Goal: Information Seeking & Learning: Stay updated

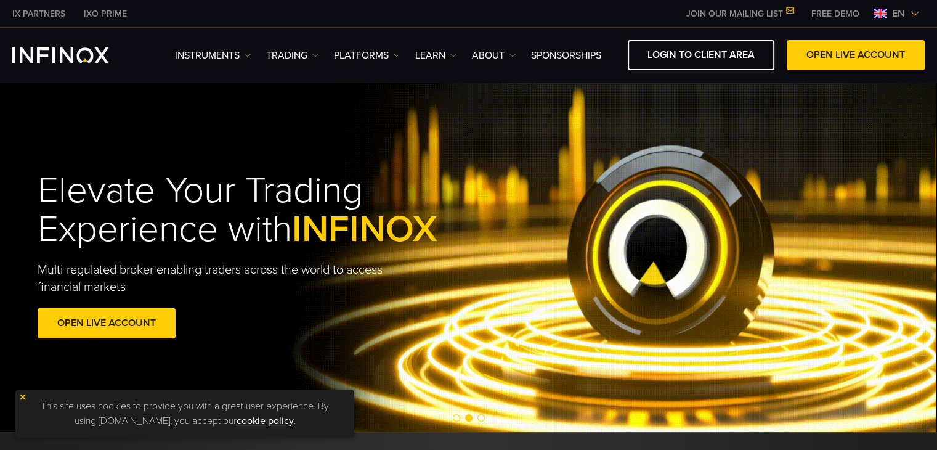
click at [908, 10] on span "en" at bounding box center [898, 13] width 23 height 15
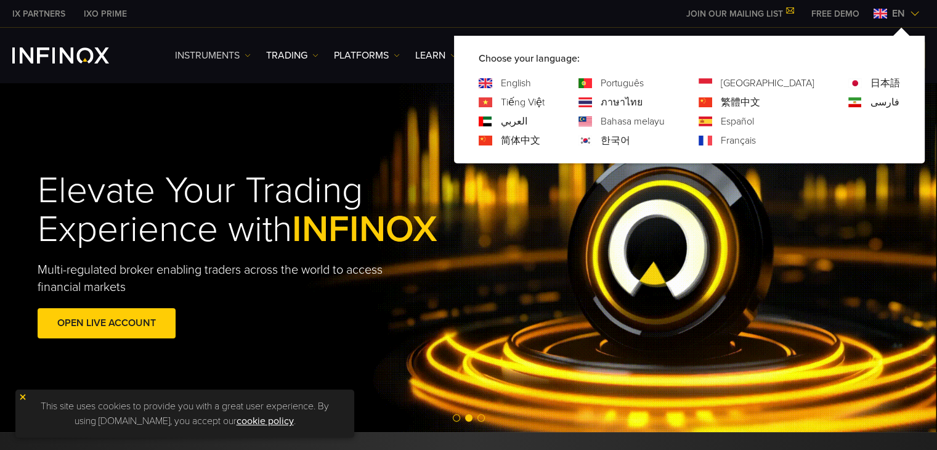
click at [233, 58] on link "Instruments" at bounding box center [213, 55] width 76 height 15
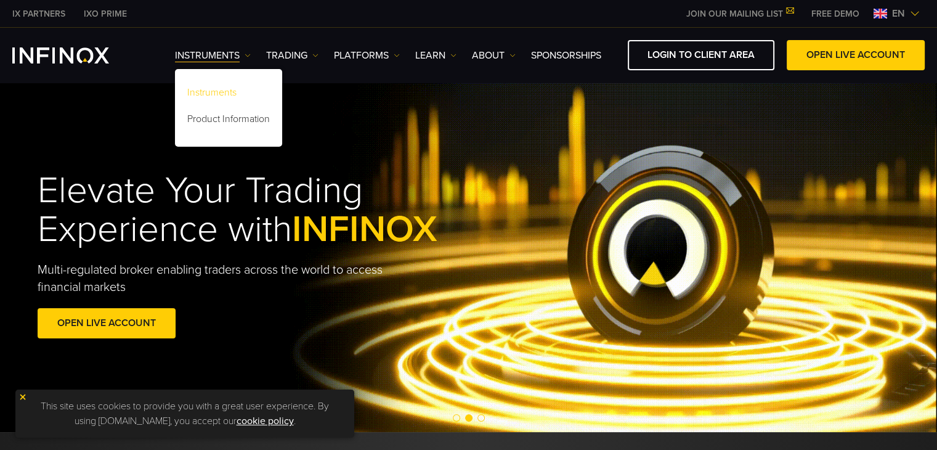
click at [224, 84] on link "Instruments" at bounding box center [228, 94] width 107 height 26
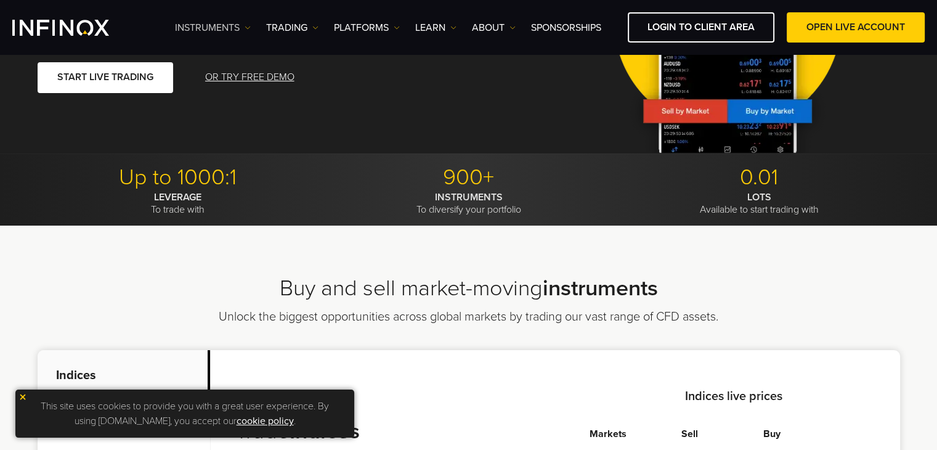
click at [234, 27] on link "Instruments" at bounding box center [213, 27] width 76 height 15
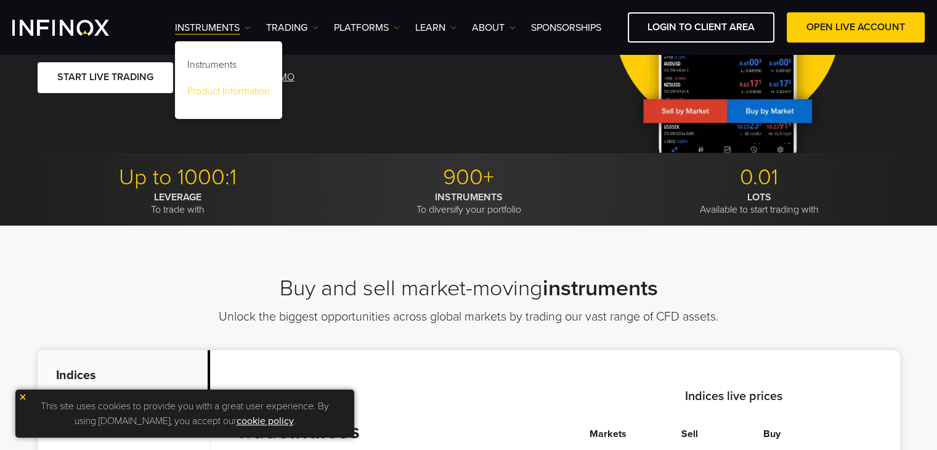
click at [224, 87] on link "Product Information" at bounding box center [228, 93] width 107 height 26
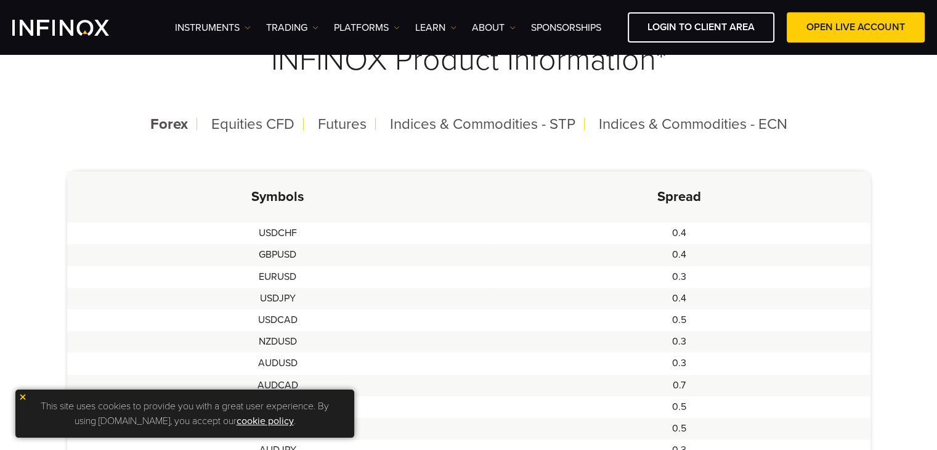
click at [284, 35] on div "Instruments Instruments Product Information TRADING Accounts" at bounding box center [550, 27] width 750 height 30
click at [298, 15] on div "Instruments Instruments Product Information TRADING Accounts" at bounding box center [550, 27] width 750 height 30
click at [294, 24] on link "TRADING" at bounding box center [292, 27] width 52 height 15
click at [301, 95] on link "Market hours" at bounding box center [306, 93] width 80 height 26
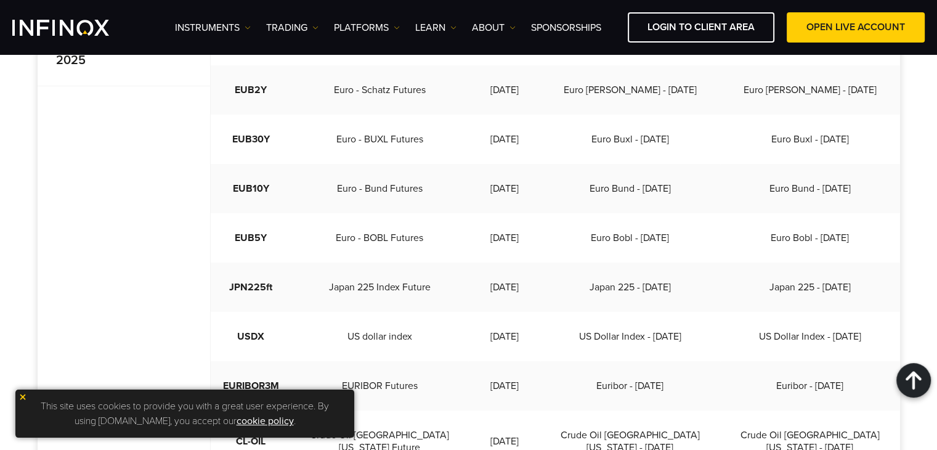
scroll to position [493, 0]
click at [392, 26] on link "PLATFORMS" at bounding box center [367, 27] width 66 height 15
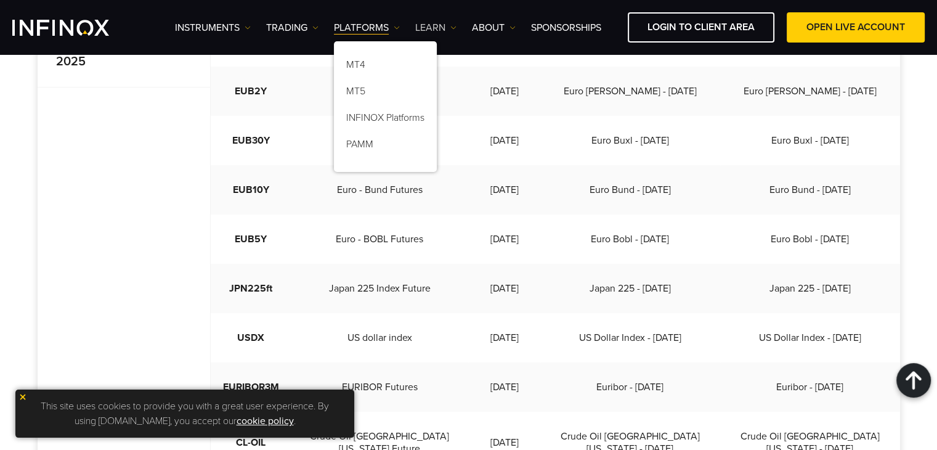
click at [442, 21] on link "Learn" at bounding box center [435, 27] width 41 height 15
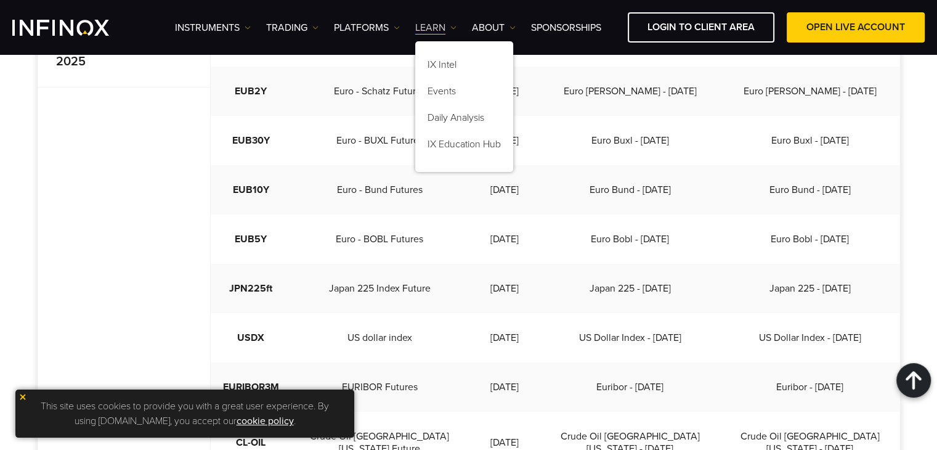
scroll to position [0, 0]
click at [438, 55] on link "IX Intel" at bounding box center [464, 67] width 98 height 26
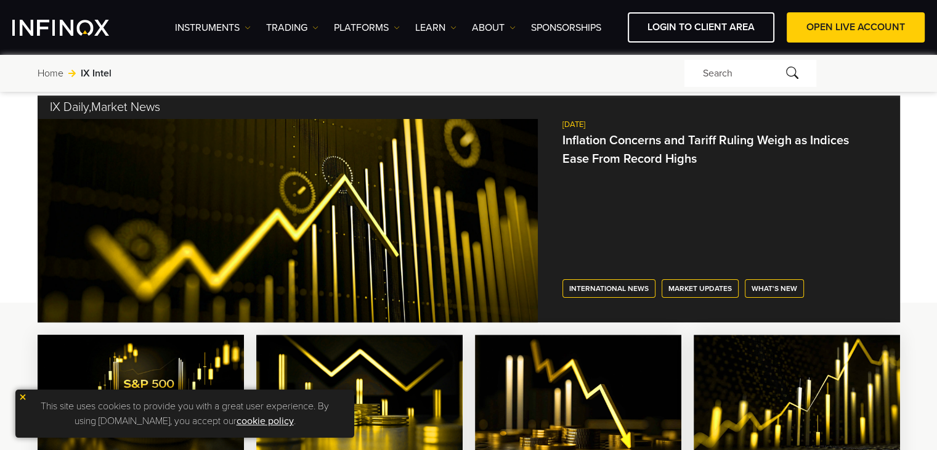
scroll to position [308, 0]
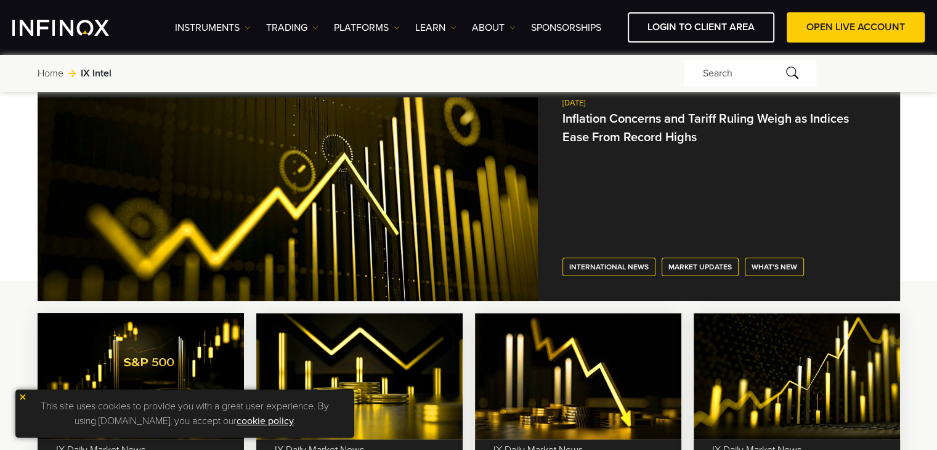
click at [659, 144] on link "Inflation Concerns and Tariff Ruling Weigh as Indices Ease From Record Highs" at bounding box center [705, 128] width 286 height 33
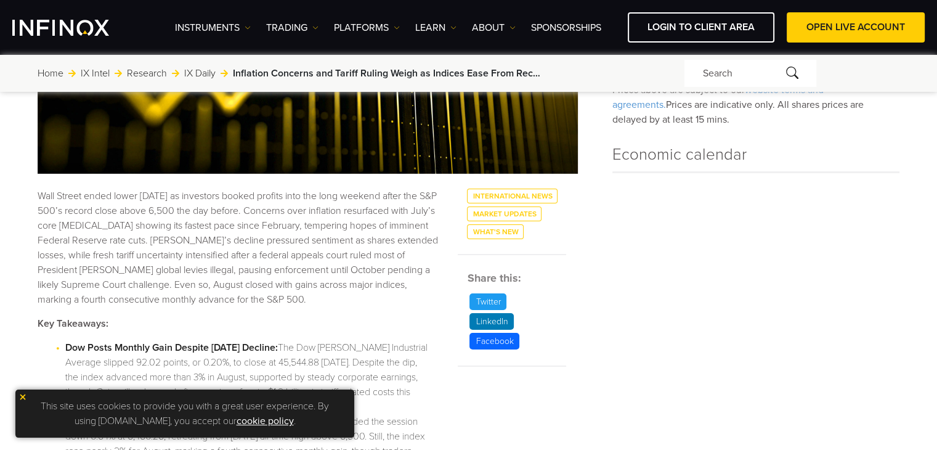
scroll to position [370, 0]
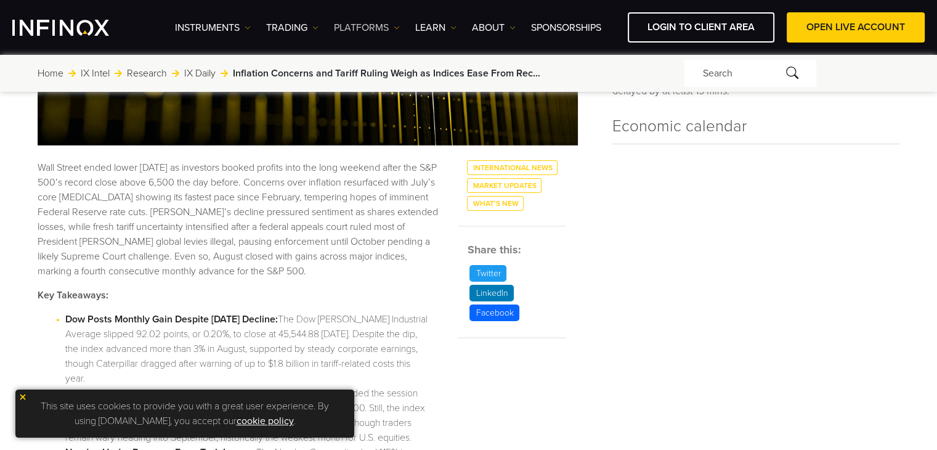
click at [381, 33] on link "PLATFORMS" at bounding box center [367, 27] width 66 height 15
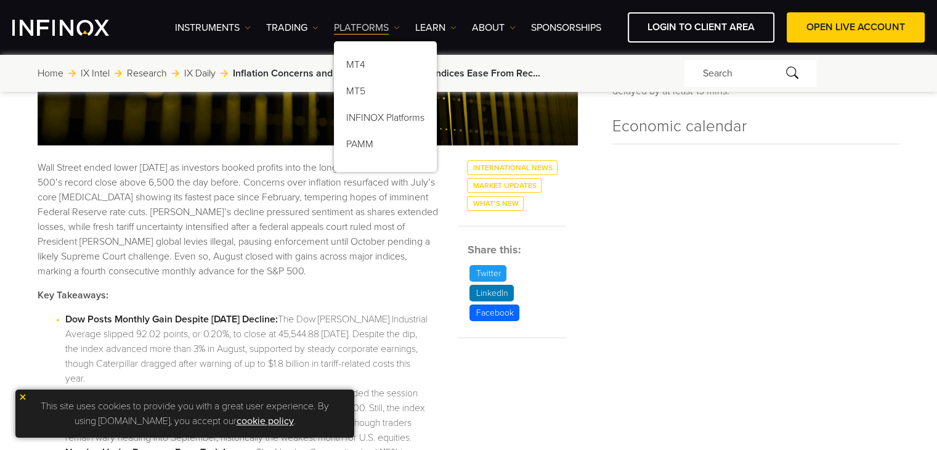
scroll to position [0, 0]
click at [427, 27] on link "Learn" at bounding box center [435, 27] width 41 height 15
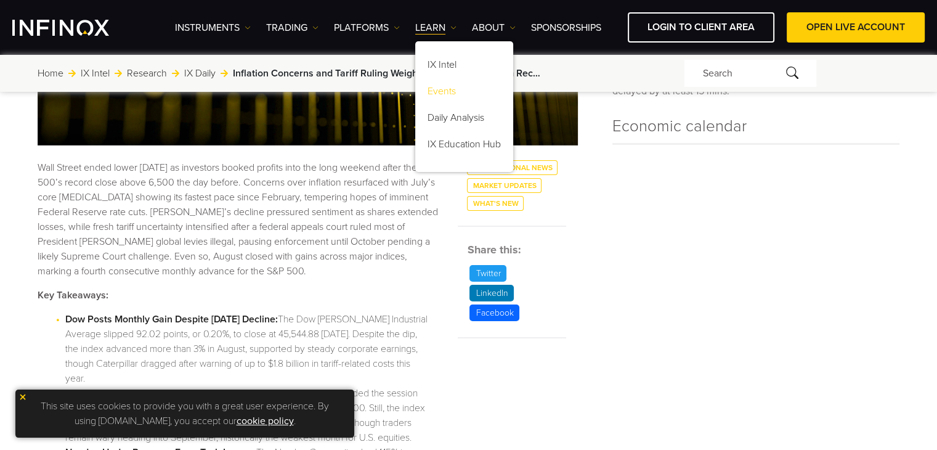
click at [437, 84] on link "Events" at bounding box center [464, 93] width 98 height 26
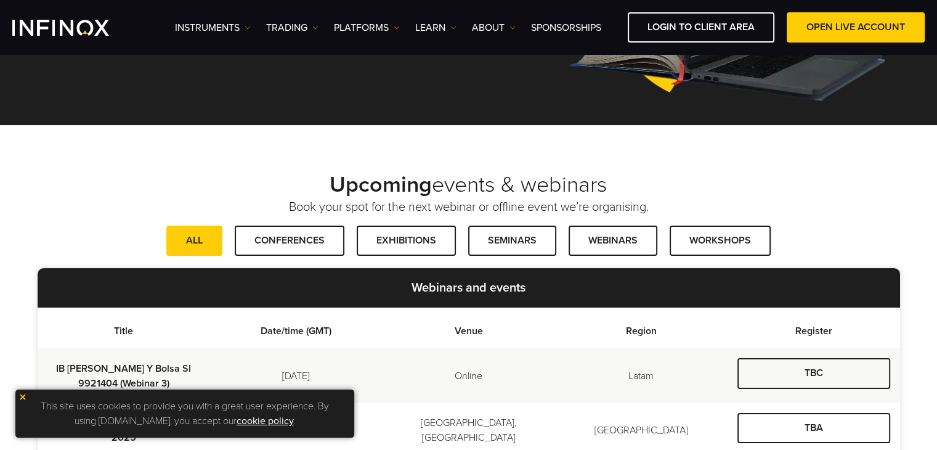
scroll to position [246, 0]
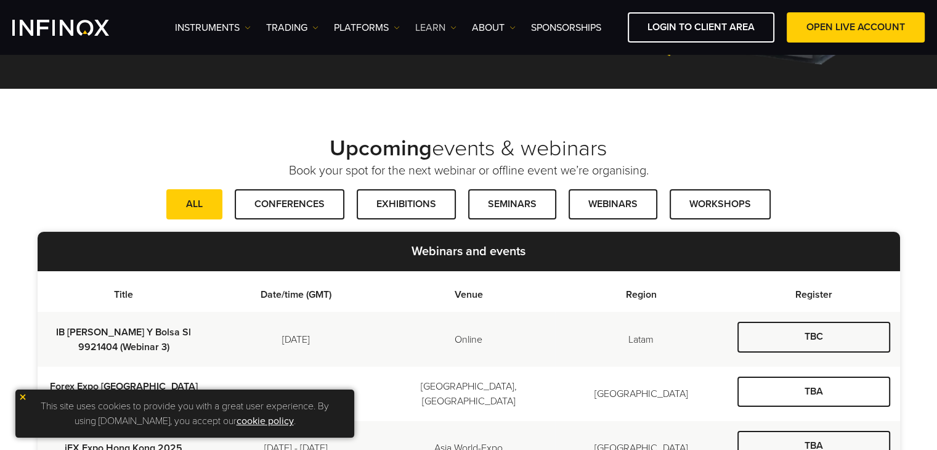
click at [431, 25] on link "Learn" at bounding box center [435, 27] width 41 height 15
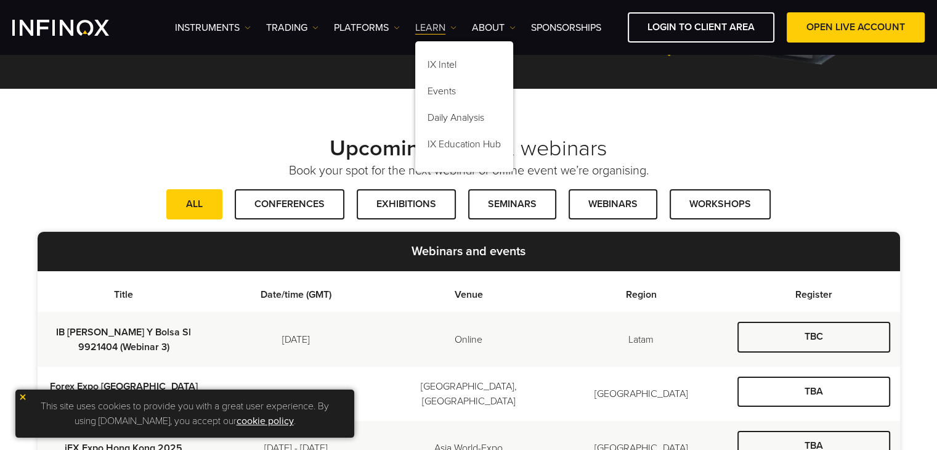
scroll to position [0, 0]
click at [442, 62] on link "IX Intel" at bounding box center [464, 67] width 98 height 26
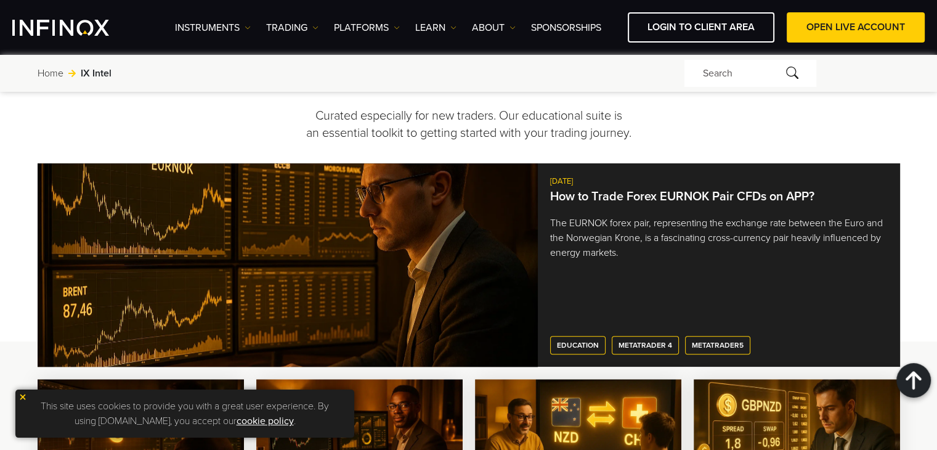
scroll to position [1109, 0]
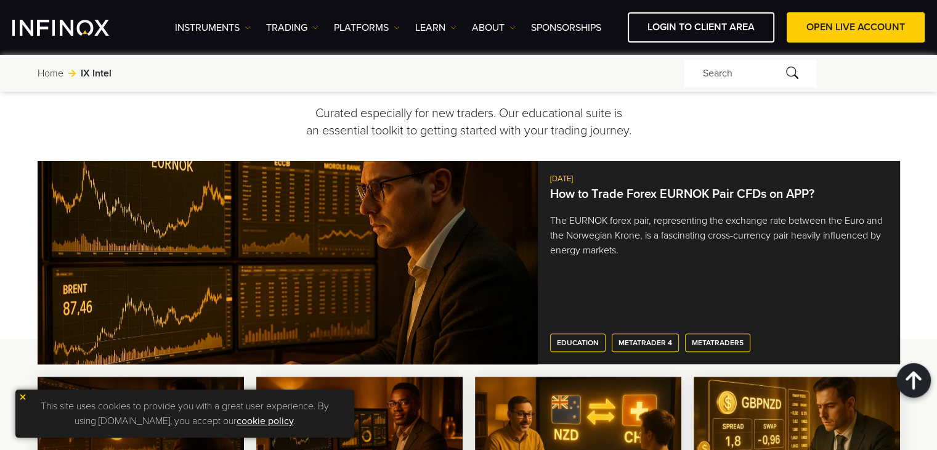
click at [604, 187] on link "How to Trade Forex EURNOK Pair CFDs on APP?" at bounding box center [682, 194] width 264 height 15
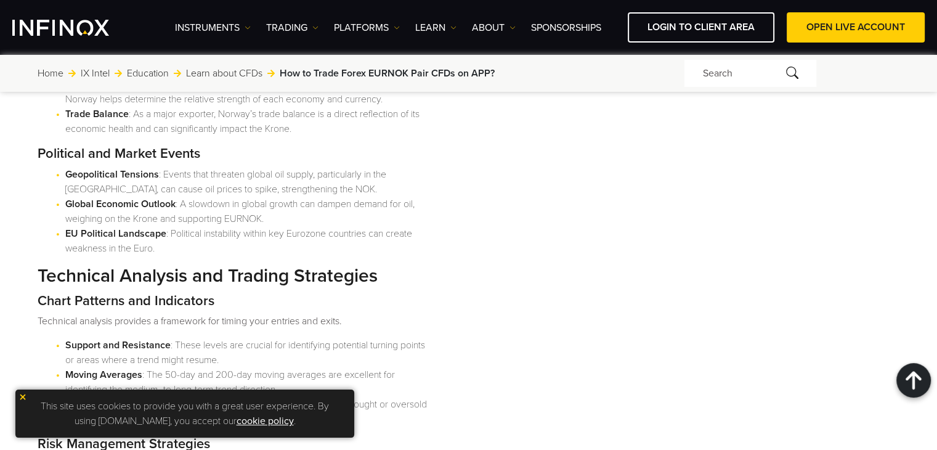
scroll to position [2095, 0]
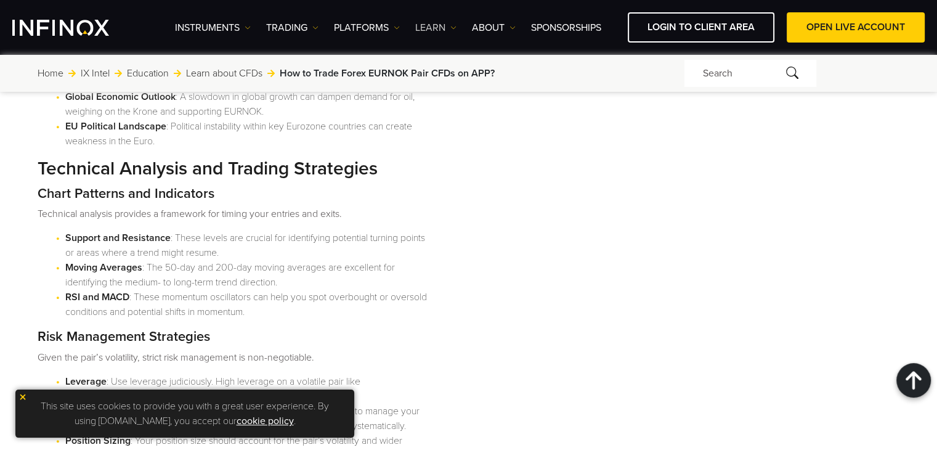
click at [427, 20] on link "Learn" at bounding box center [435, 27] width 41 height 15
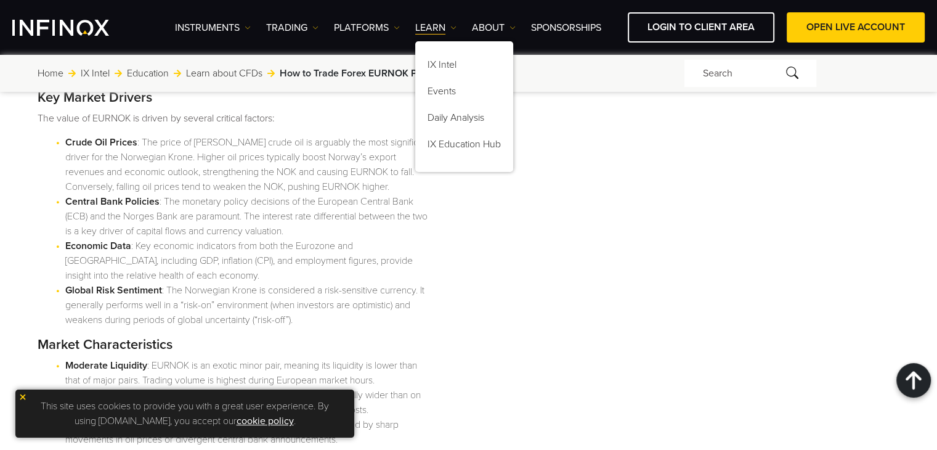
scroll to position [862, 0]
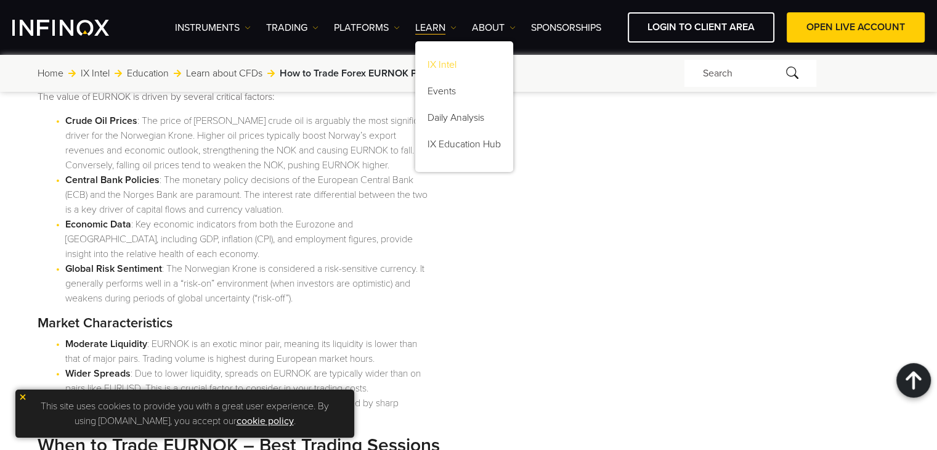
click at [465, 60] on link "IX Intel" at bounding box center [464, 67] width 98 height 26
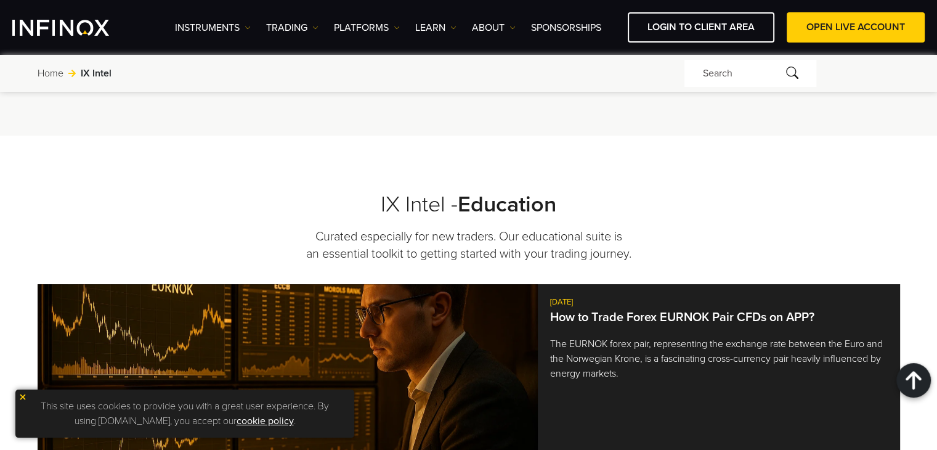
scroll to position [1170, 0]
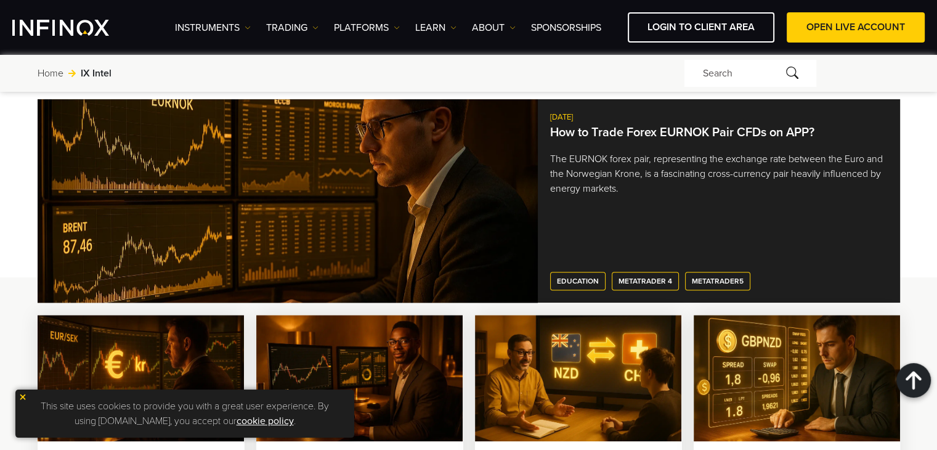
click at [598, 125] on link "How to Trade Forex EURNOK Pair CFDs on APP?" at bounding box center [682, 132] width 264 height 15
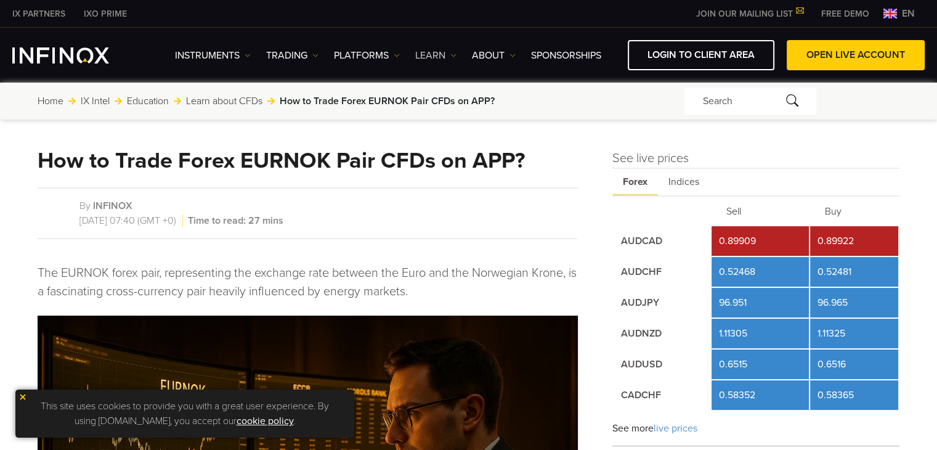
click at [442, 53] on link "Learn" at bounding box center [435, 55] width 41 height 15
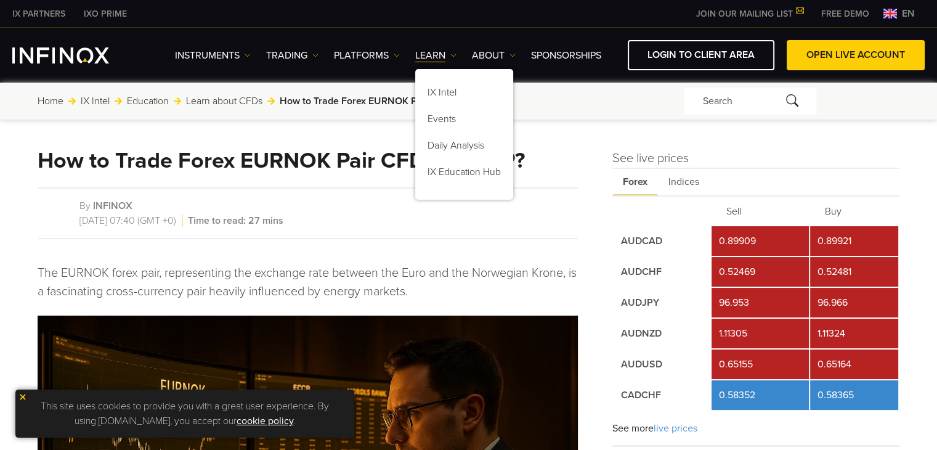
click at [162, 105] on link "Education" at bounding box center [148, 101] width 42 height 15
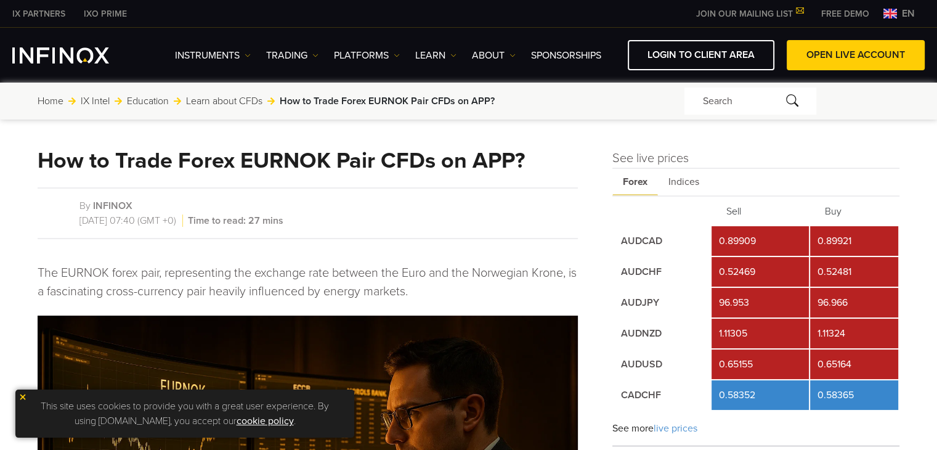
click at [155, 103] on link "Education" at bounding box center [148, 101] width 42 height 15
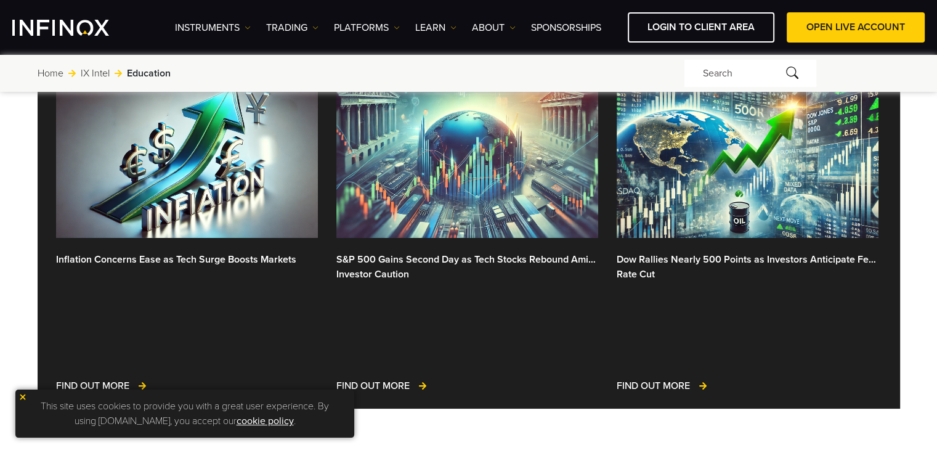
scroll to position [370, 0]
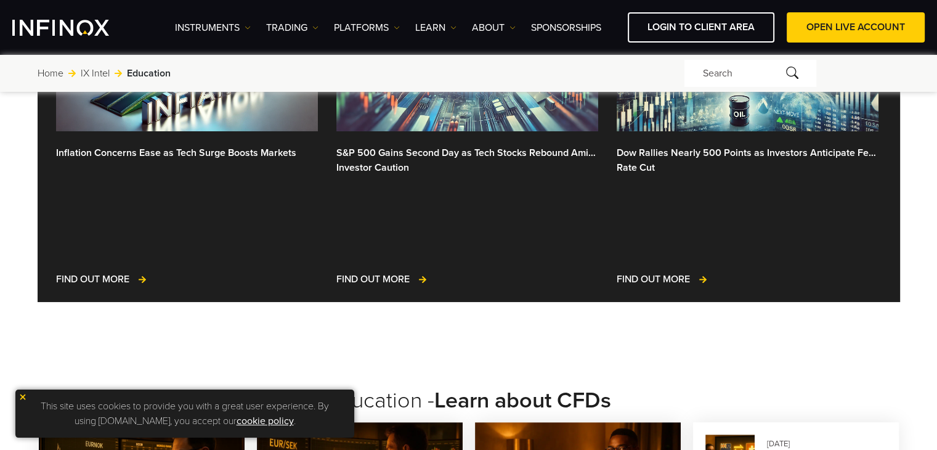
click at [22, 397] on img at bounding box center [22, 396] width 9 height 9
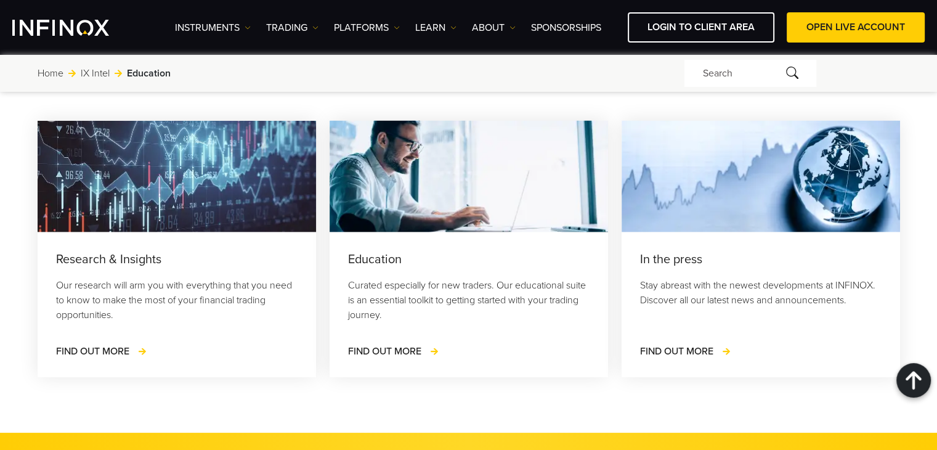
scroll to position [2587, 0]
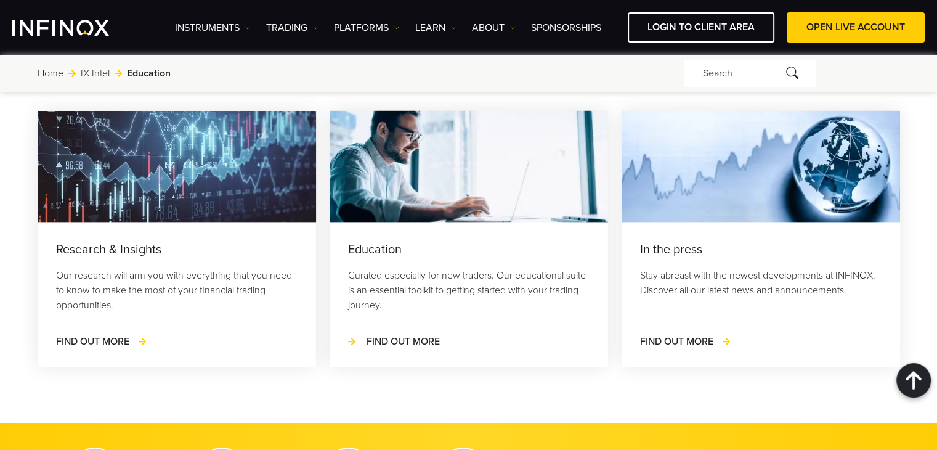
click at [410, 336] on span "FIND OUT MORE" at bounding box center [403, 341] width 73 height 12
click at [700, 336] on span "FIND OUT MORE" at bounding box center [695, 341] width 73 height 12
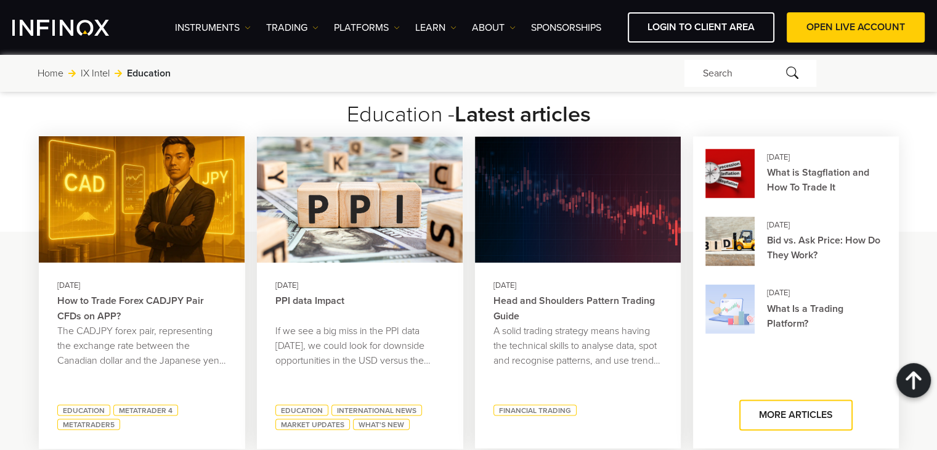
scroll to position [2033, 0]
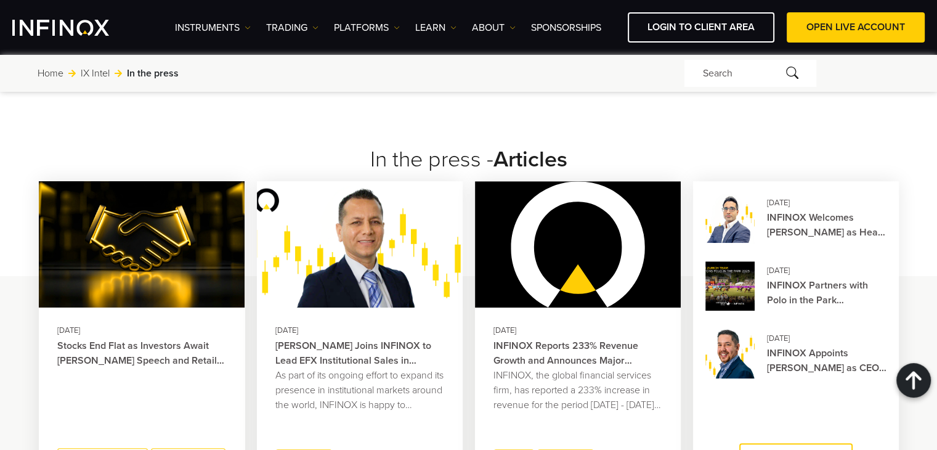
scroll to position [739, 0]
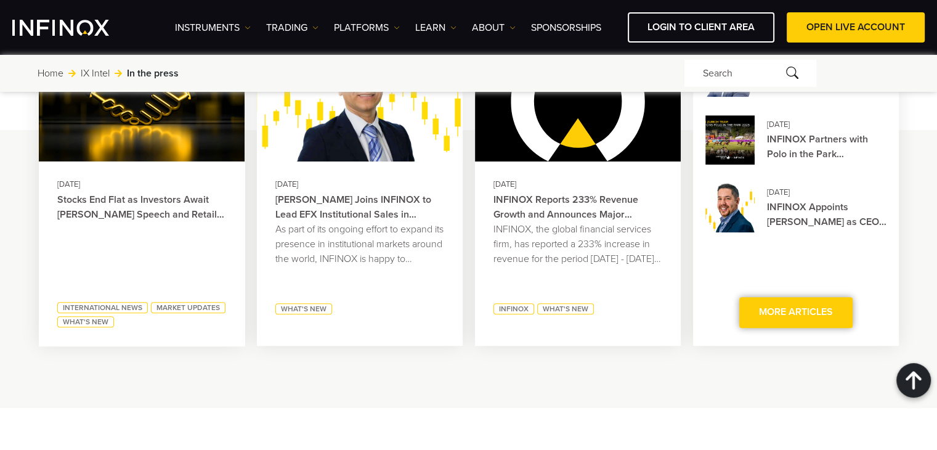
click at [796, 312] on span at bounding box center [796, 312] width 0 height 0
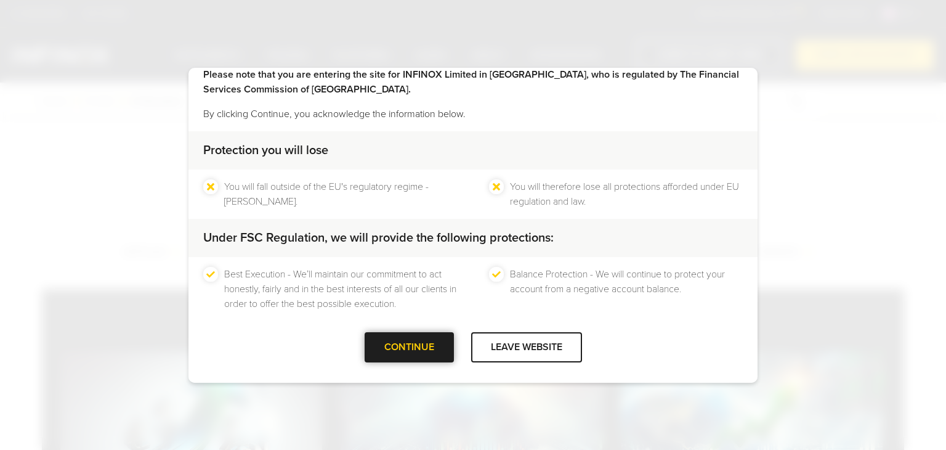
click at [421, 352] on div "CONTINUE" at bounding box center [409, 347] width 89 height 30
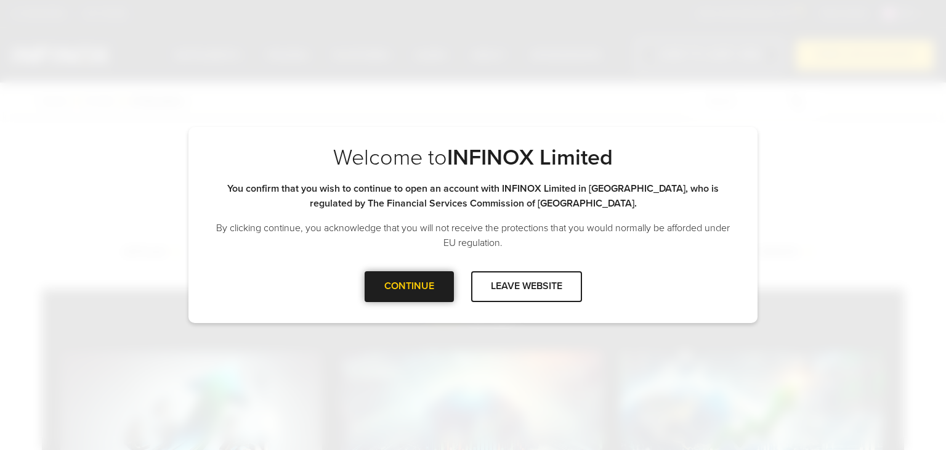
click at [409, 286] on div at bounding box center [409, 286] width 0 height 0
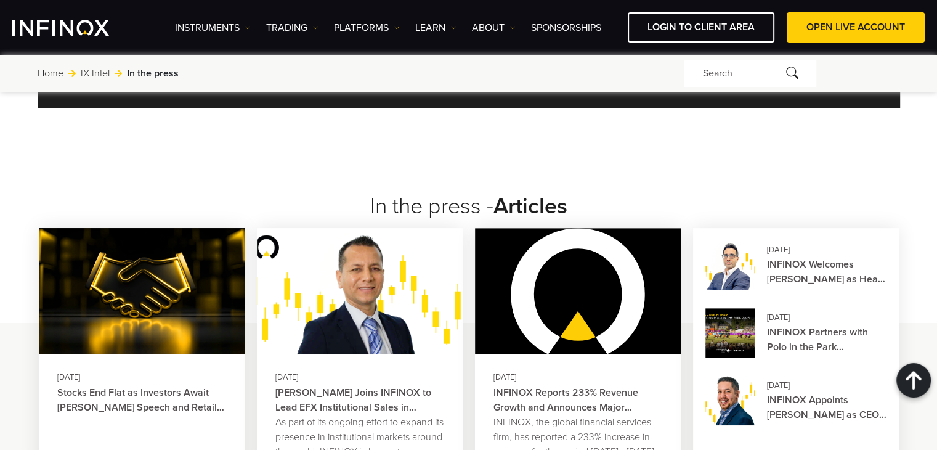
scroll to position [678, 0]
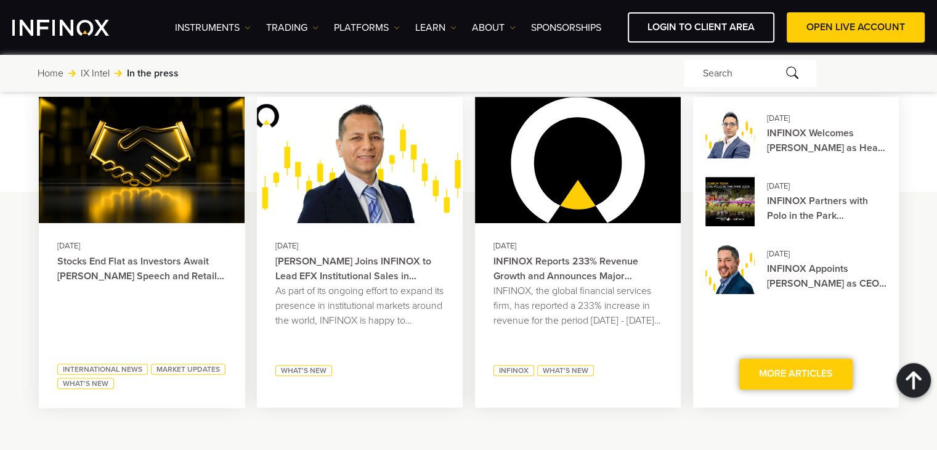
click at [796, 374] on span at bounding box center [796, 374] width 0 height 0
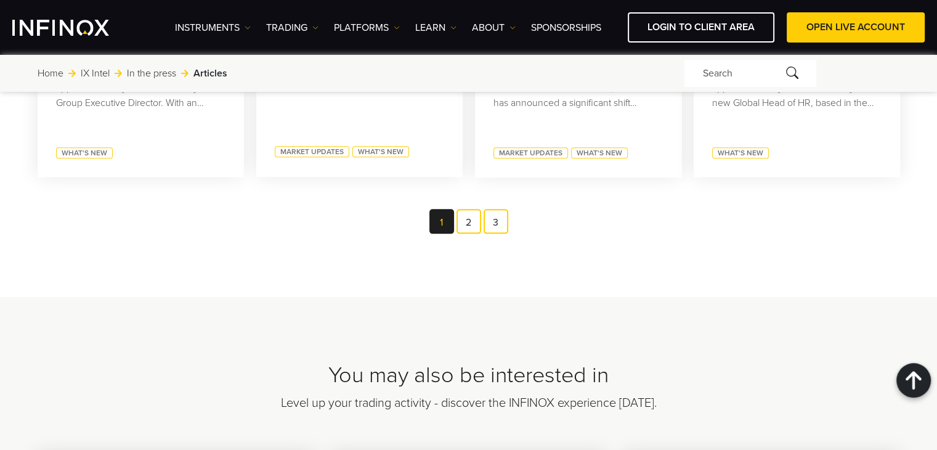
scroll to position [1479, 0]
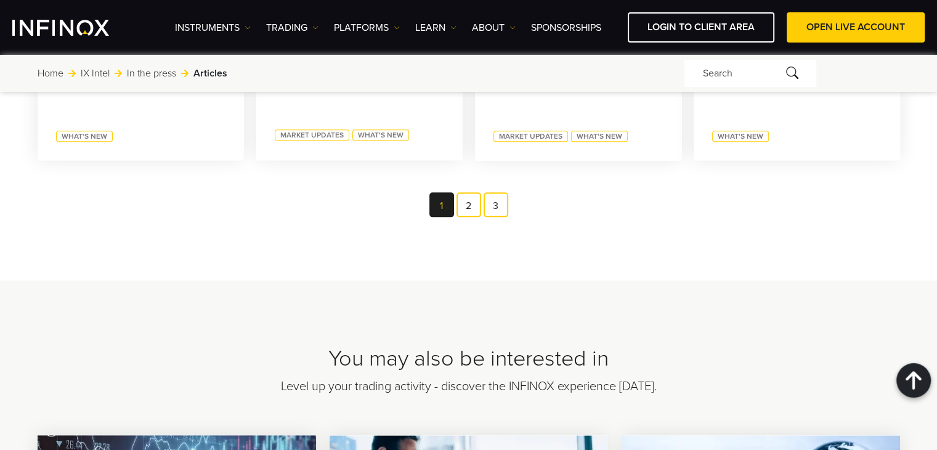
scroll to position [1479, 0]
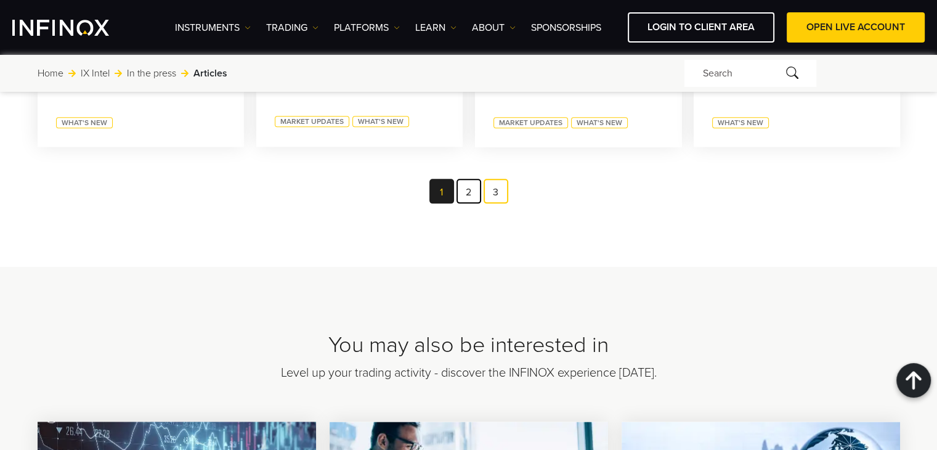
click at [477, 188] on link "2" at bounding box center [468, 191] width 25 height 25
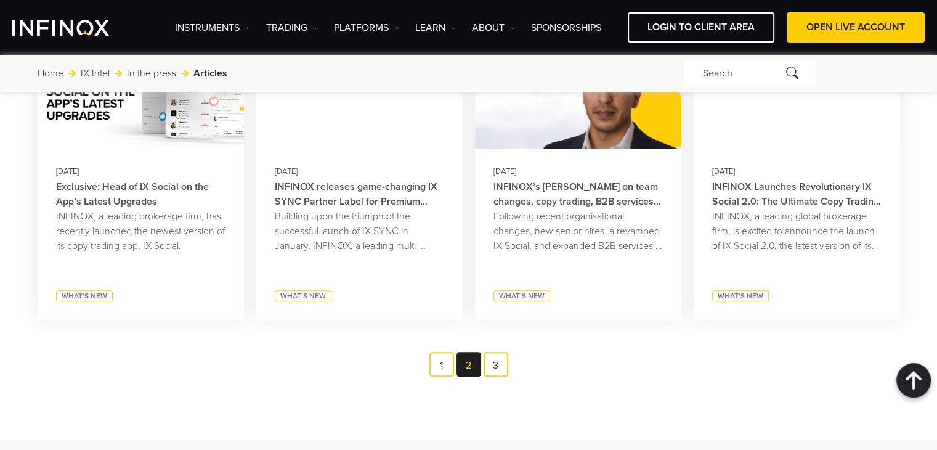
scroll to position [1540, 0]
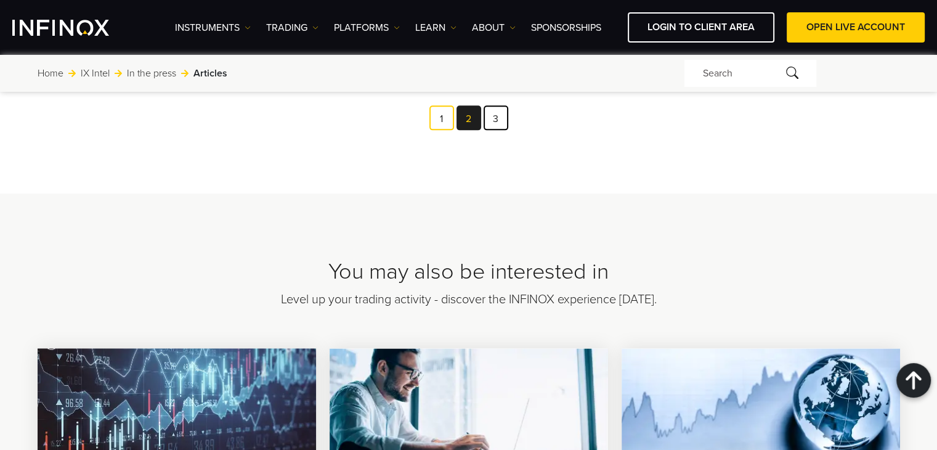
click at [484, 121] on link "3" at bounding box center [496, 117] width 25 height 25
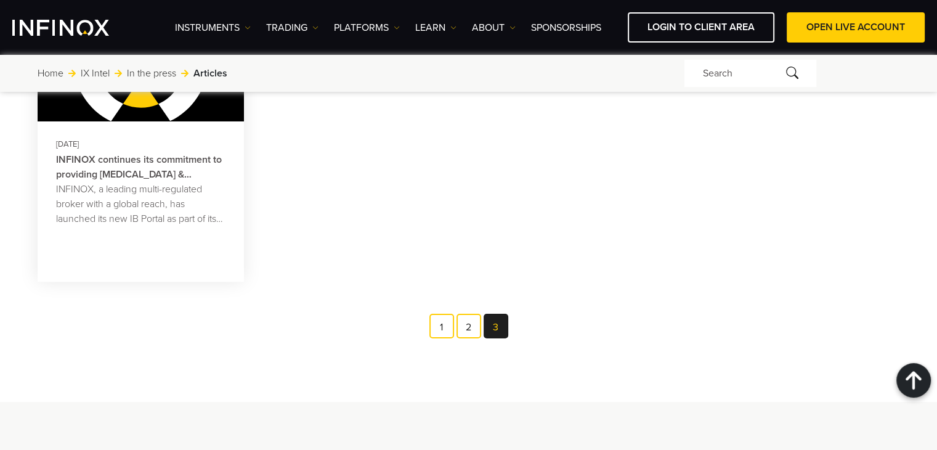
scroll to position [616, 0]
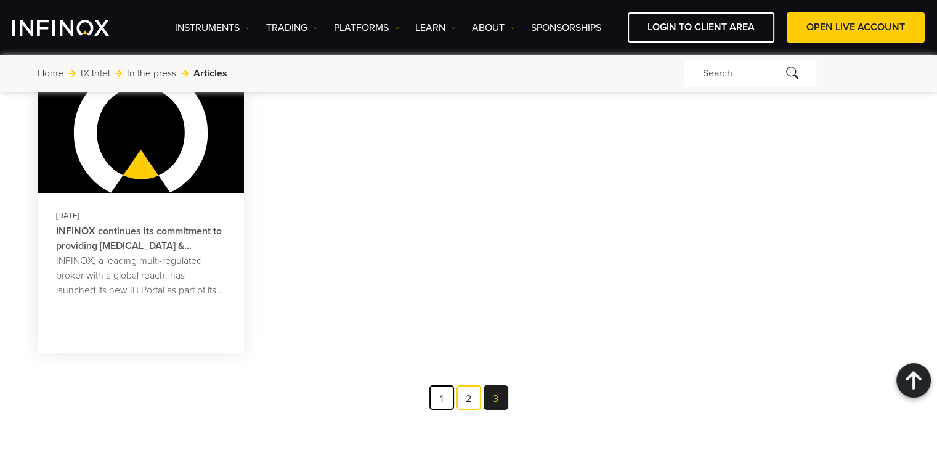
click at [448, 401] on link "1" at bounding box center [441, 397] width 25 height 25
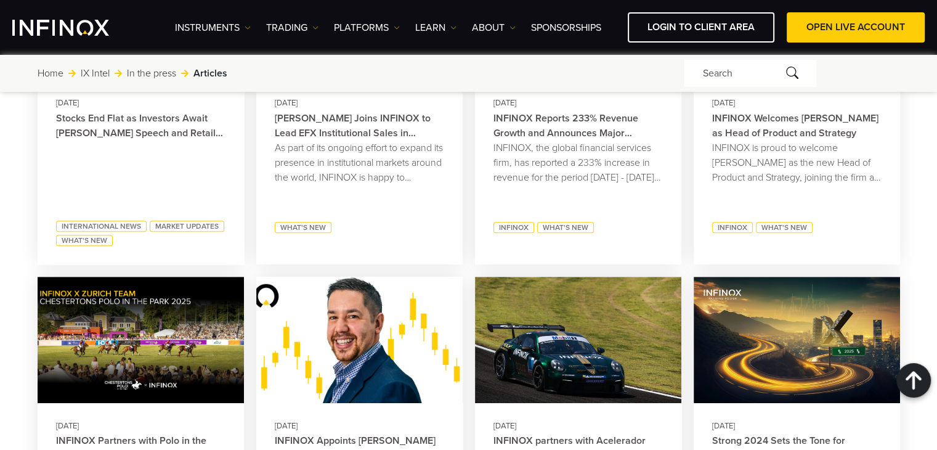
scroll to position [739, 0]
